Goal: Task Accomplishment & Management: Manage account settings

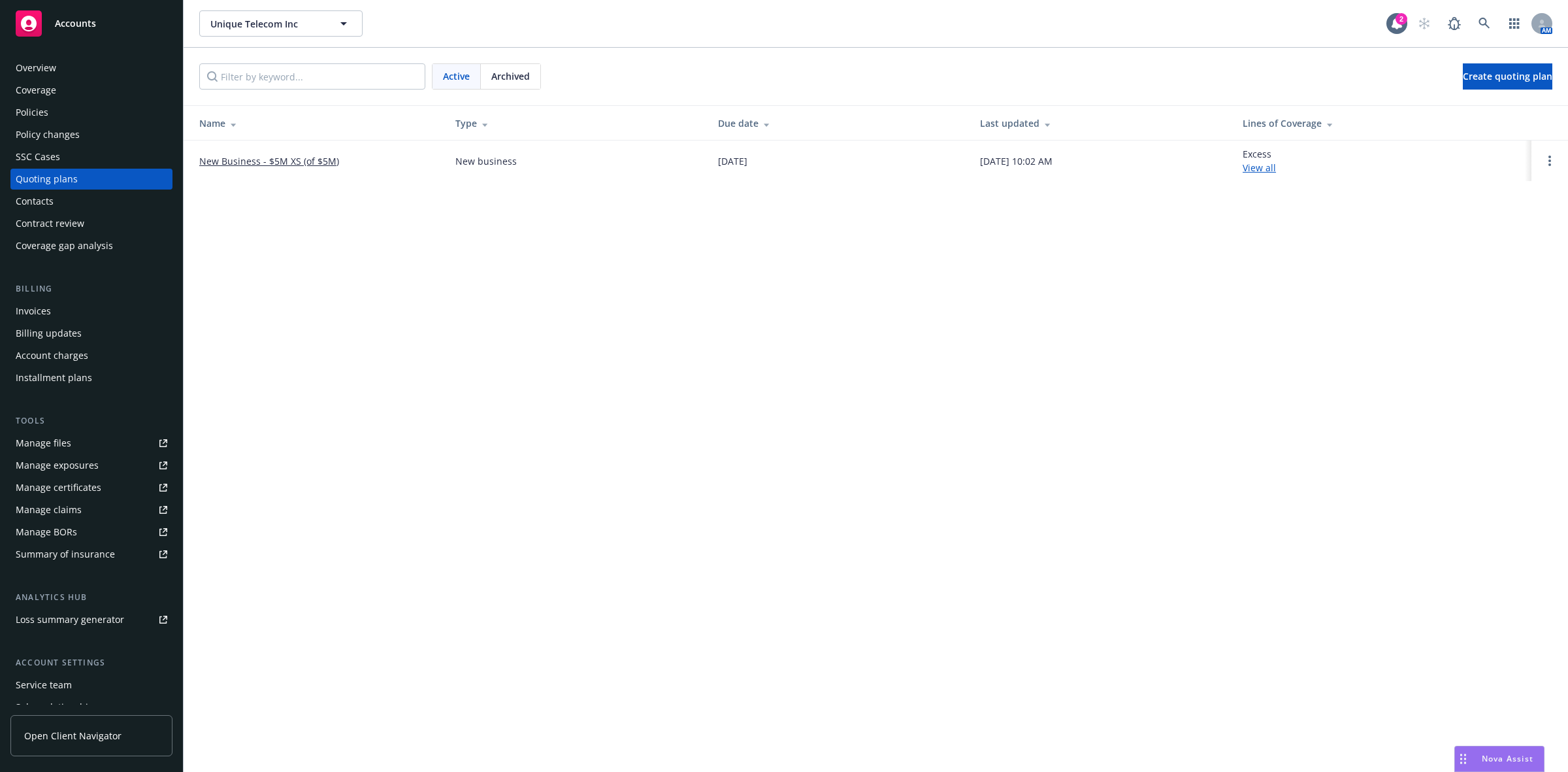
click at [83, 108] on div "Policies" at bounding box center [91, 112] width 151 height 21
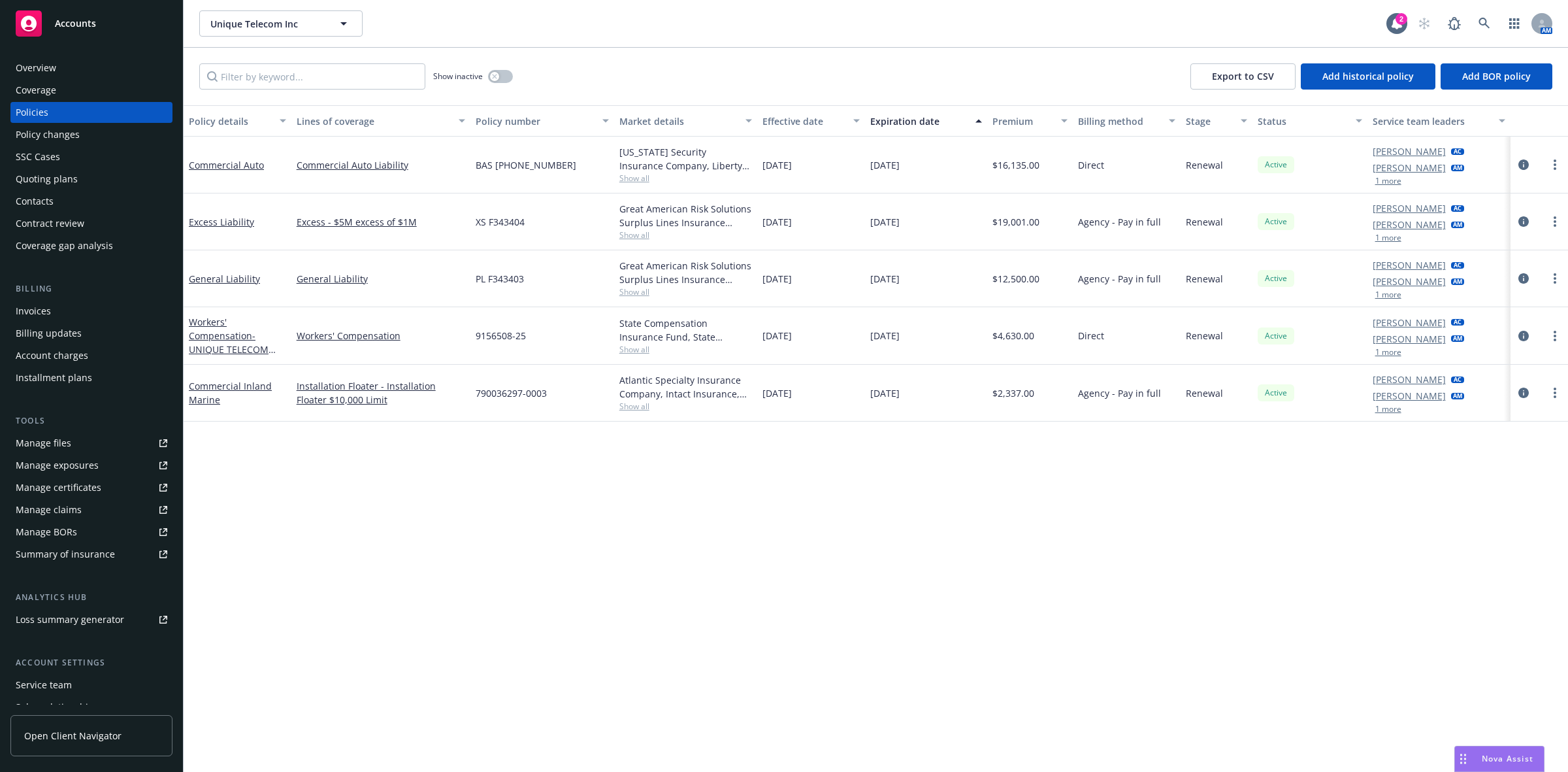
click at [100, 226] on div "Contract review" at bounding box center [91, 223] width 151 height 21
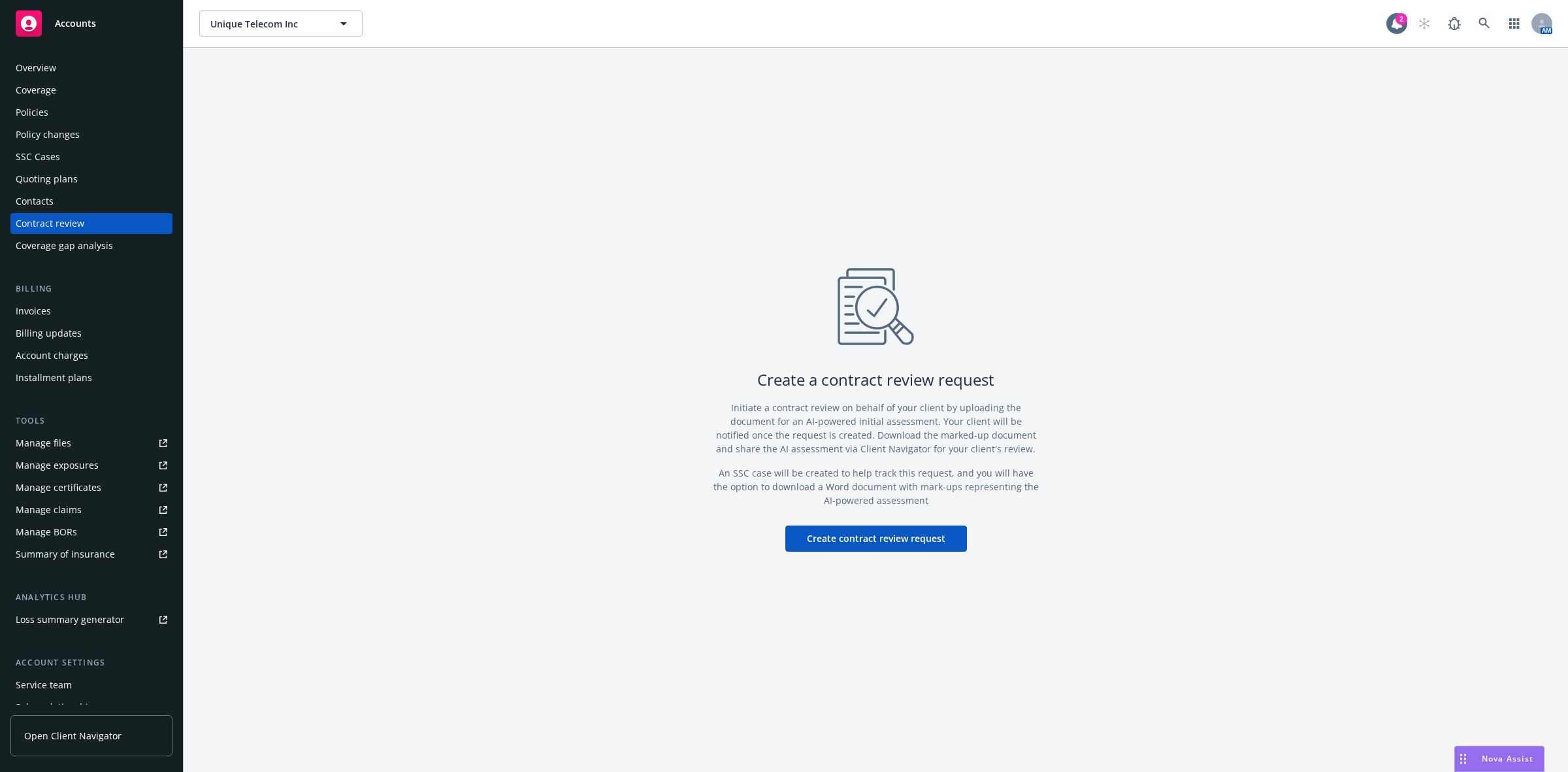
click at [76, 171] on div "Quoting plans" at bounding box center [91, 179] width 151 height 21
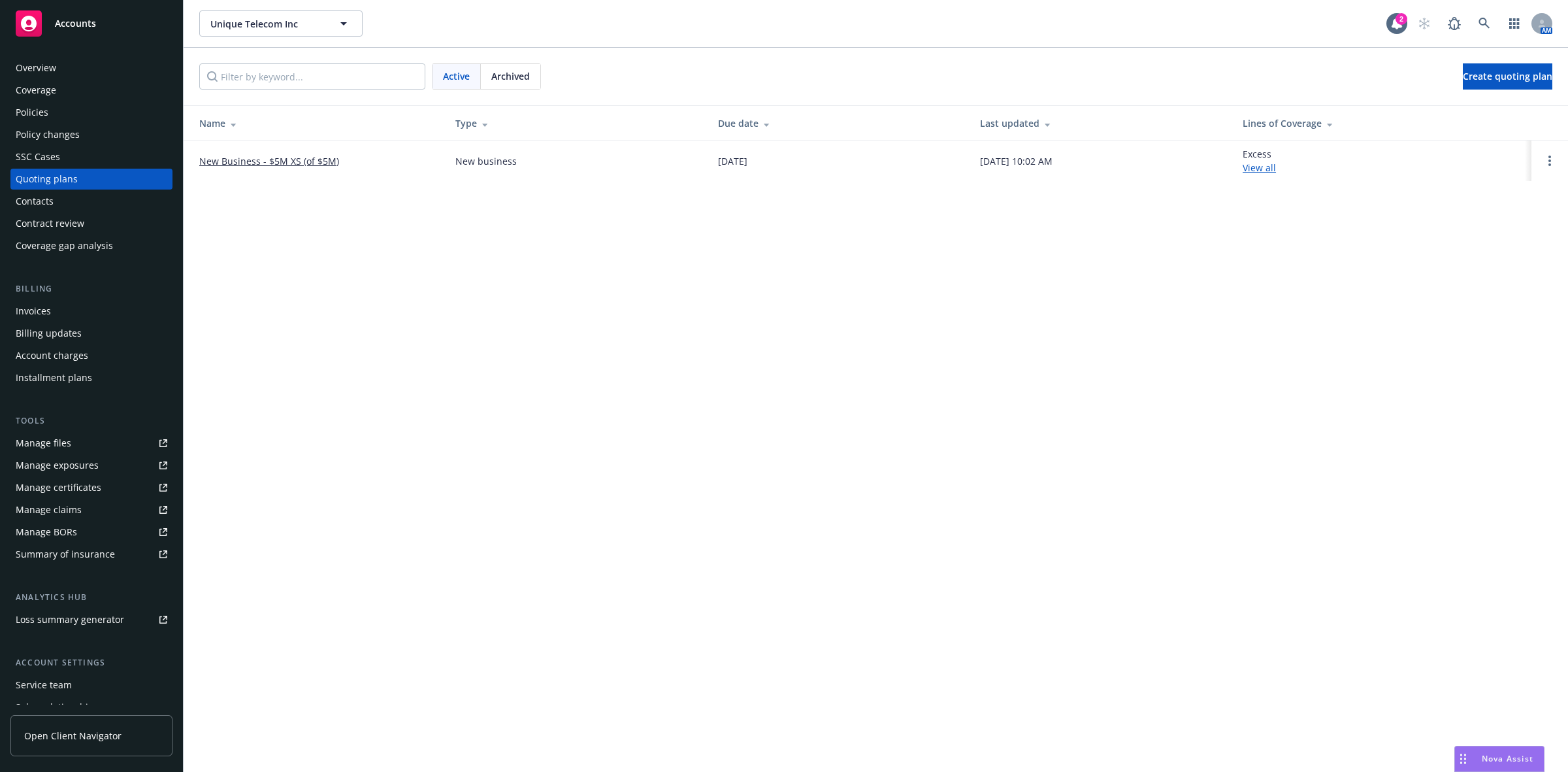
click at [257, 160] on link "New Business - $5M XS (of $5M)" at bounding box center [269, 161] width 140 height 13
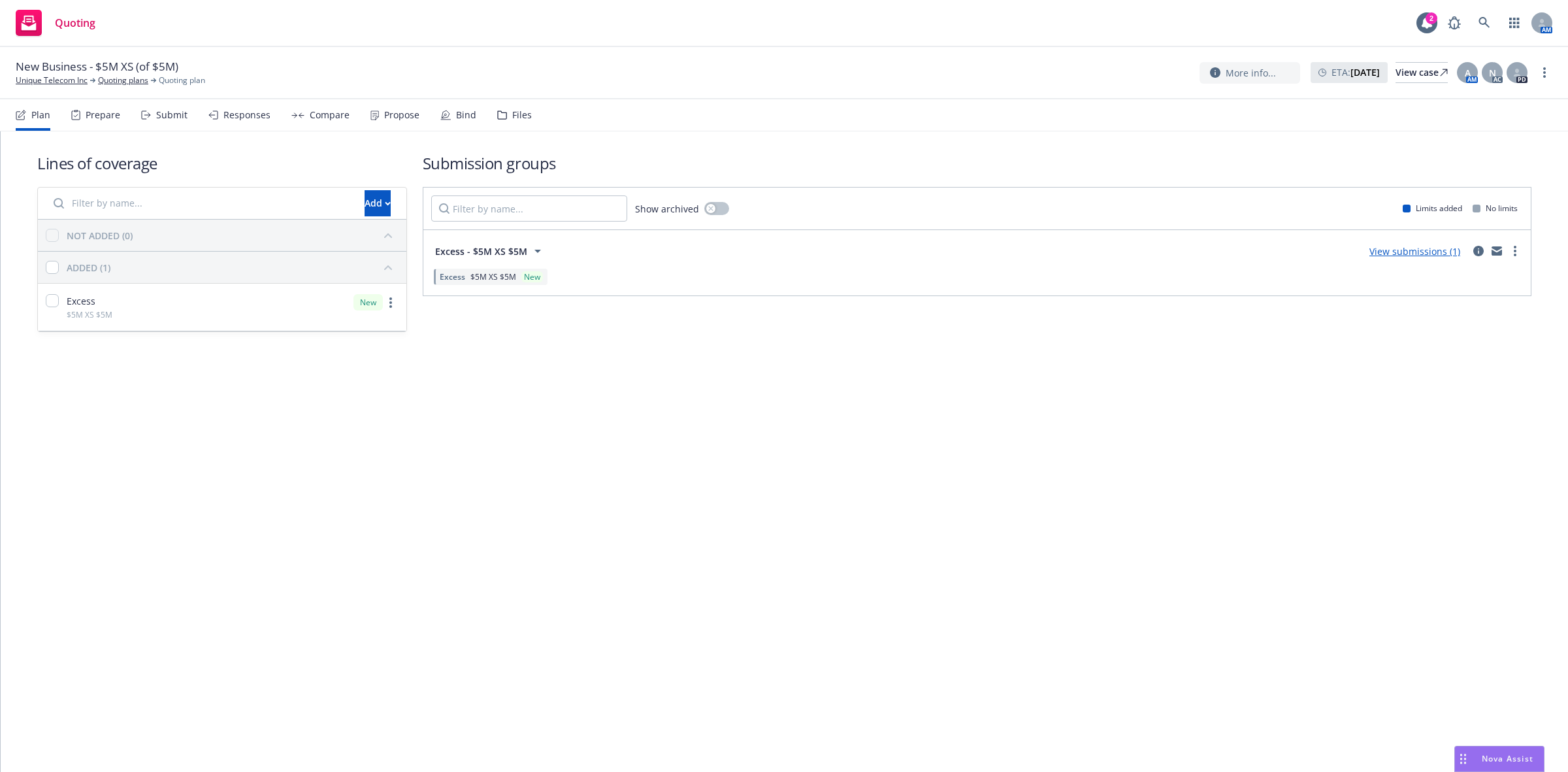
click at [80, 112] on div "Prepare" at bounding box center [96, 115] width 49 height 31
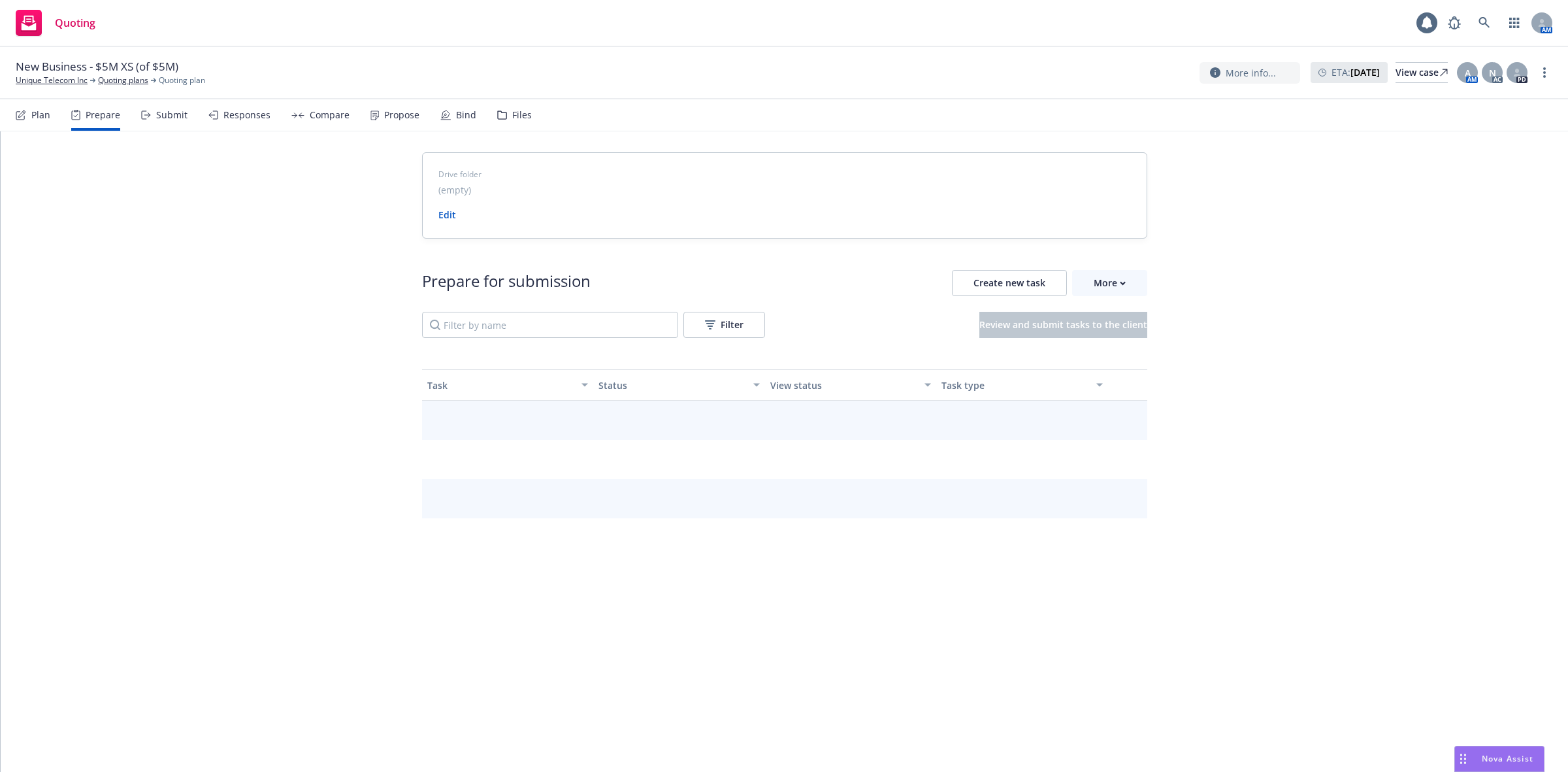
click at [148, 112] on icon at bounding box center [145, 115] width 10 height 9
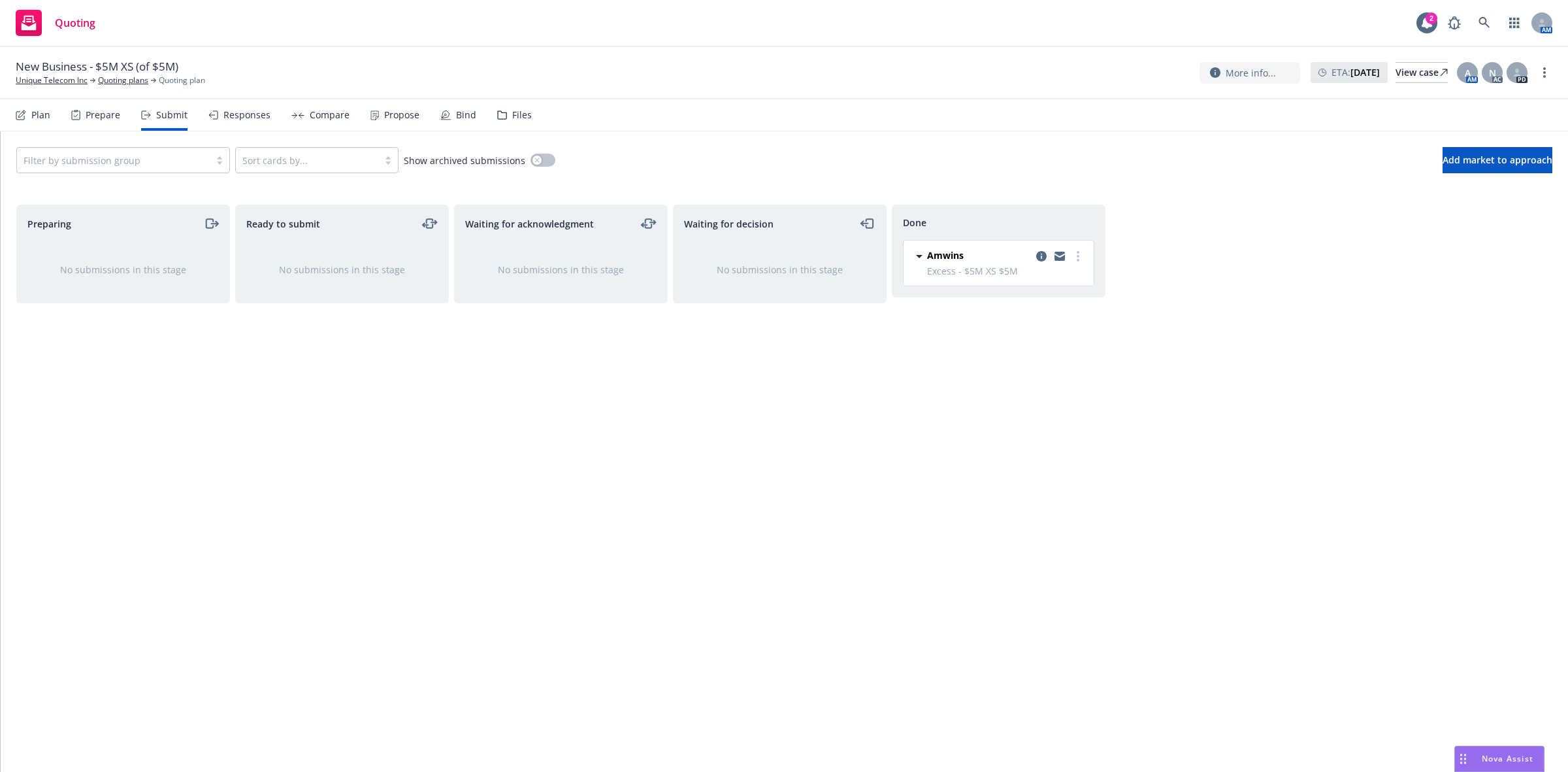
click at [247, 120] on div "Responses" at bounding box center [246, 115] width 47 height 10
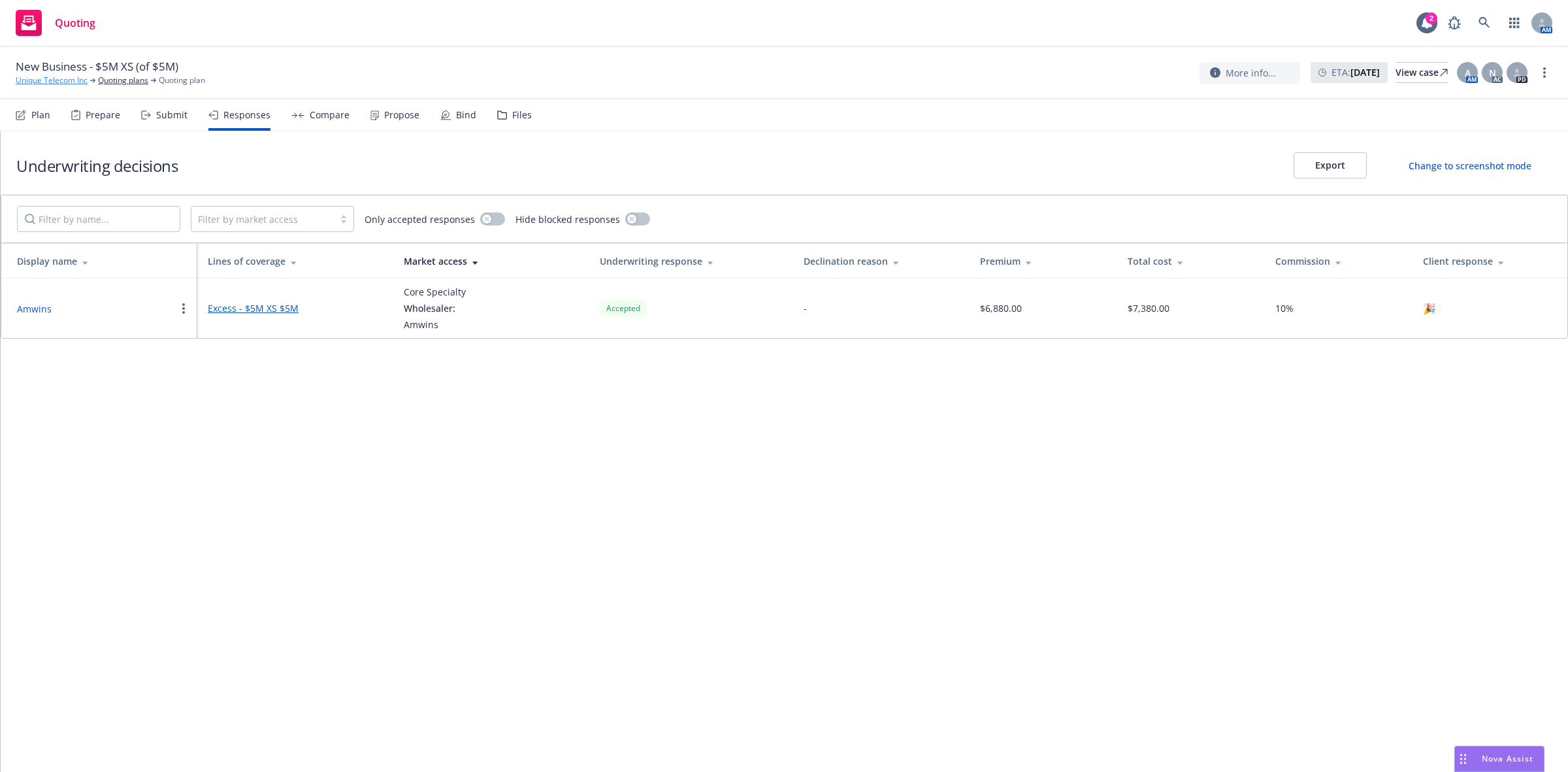
click at [38, 82] on link "Unique Telecom Inc" at bounding box center [51, 80] width 72 height 12
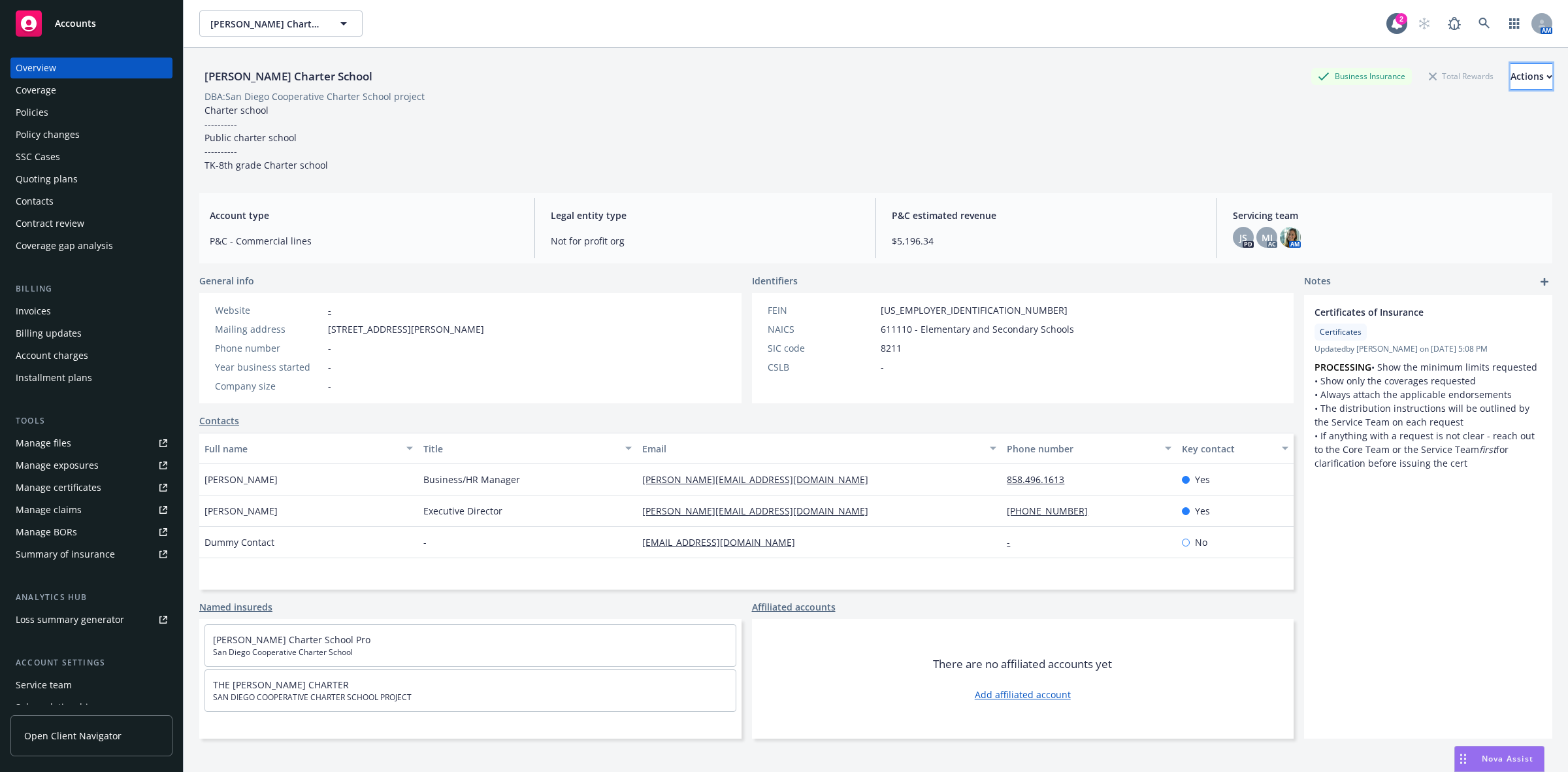
drag, startPoint x: 1516, startPoint y: 79, endPoint x: 1520, endPoint y: 85, distance: 7.2
click at [1519, 84] on button "Actions" at bounding box center [1531, 76] width 42 height 26
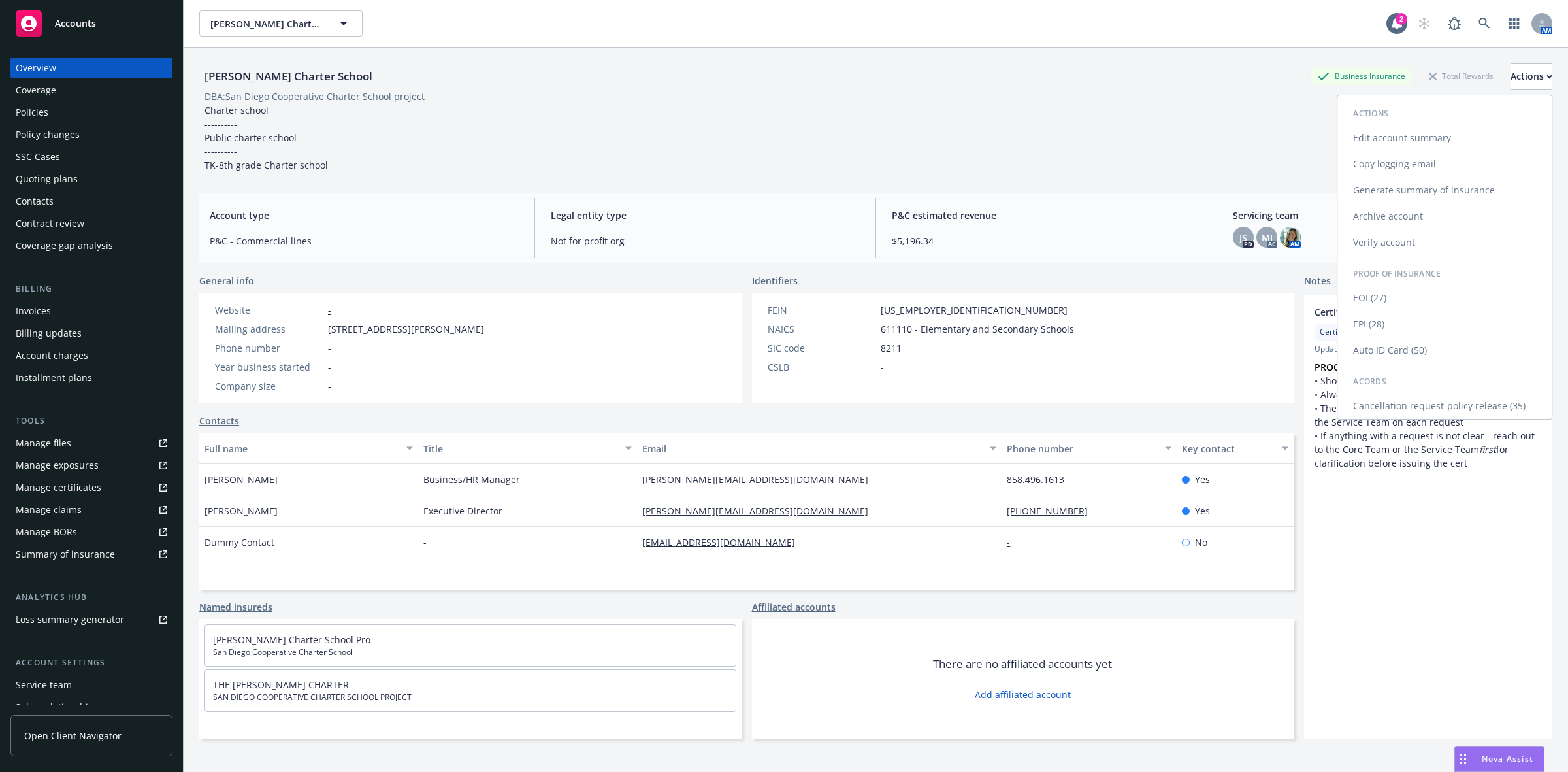
click at [1396, 169] on link "Copy logging email" at bounding box center [1444, 163] width 214 height 26
